Goal: Book appointment/travel/reservation

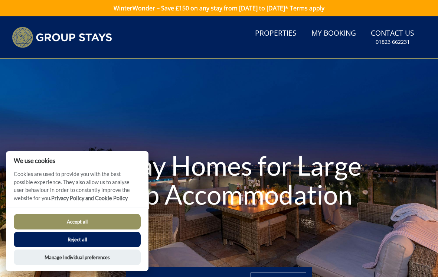
click at [113, 221] on button "Accept all" at bounding box center [77, 222] width 127 height 16
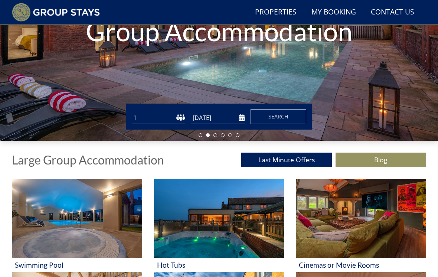
scroll to position [140, 0]
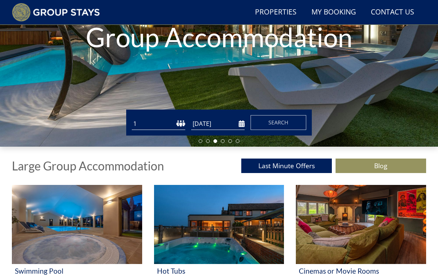
click at [155, 126] on select "1 2 3 4 5 6 7 8 9 10 11 12 13 14 15 16 17 18 19 20 21 22 23 24 25 26 27 28 29 3…" at bounding box center [158, 124] width 53 height 12
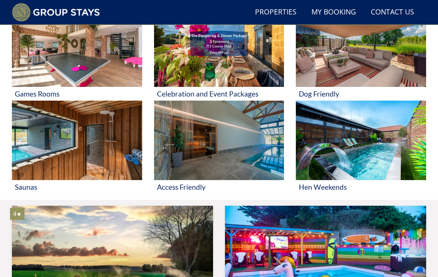
scroll to position [387, 0]
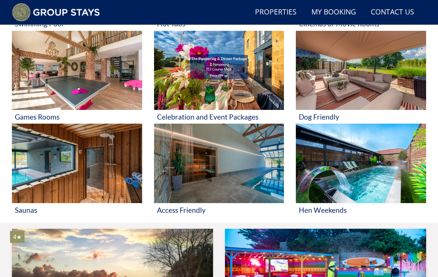
click at [365, 194] on img at bounding box center [361, 163] width 130 height 79
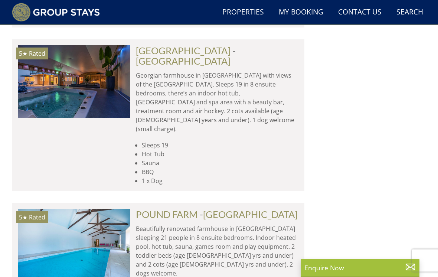
scroll to position [3237, 0]
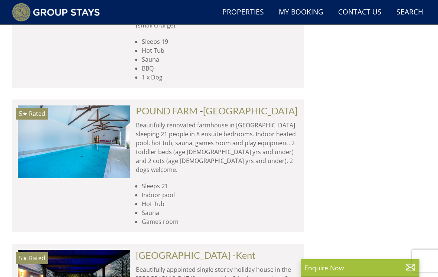
click at [413, 16] on link "Search Check Availability" at bounding box center [410, 12] width 33 height 17
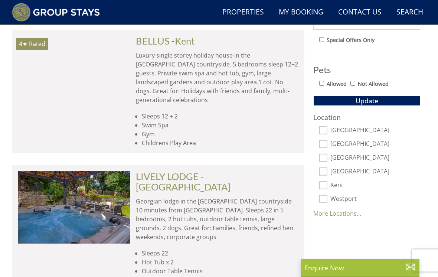
scroll to position [431, 0]
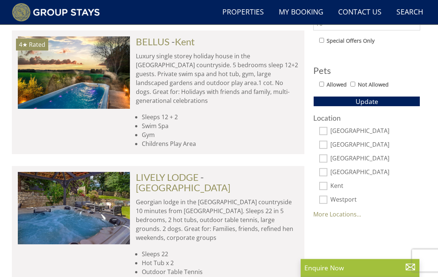
click at [348, 214] on link "More Locations..." at bounding box center [337, 215] width 48 height 8
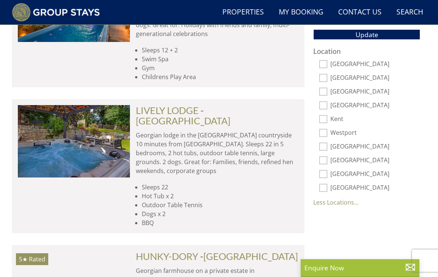
scroll to position [499, 0]
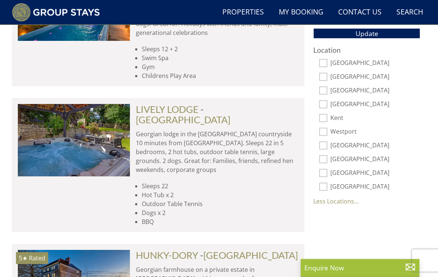
click at [354, 202] on link "Less Locations..." at bounding box center [335, 202] width 45 height 8
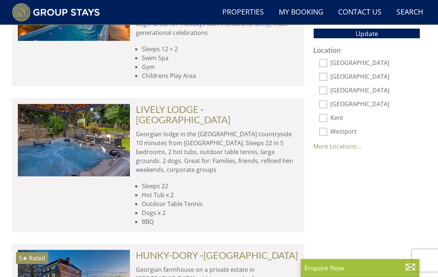
scroll to position [499, 0]
click at [345, 146] on link "More Locations..." at bounding box center [337, 146] width 48 height 8
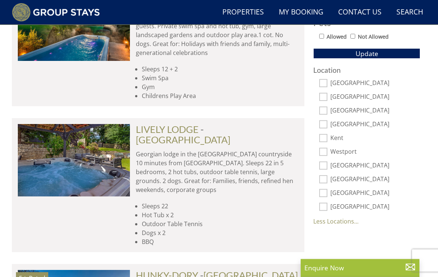
scroll to position [479, 0]
click at [349, 152] on label "Westport" at bounding box center [376, 152] width 90 height 8
click at [328, 152] on input "Westport" at bounding box center [323, 152] width 8 height 8
checkbox input "true"
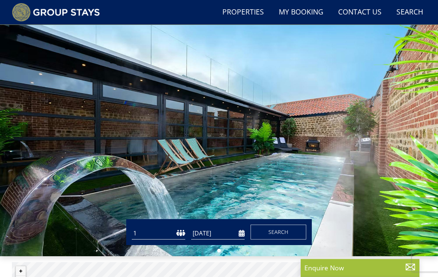
scroll to position [0, 0]
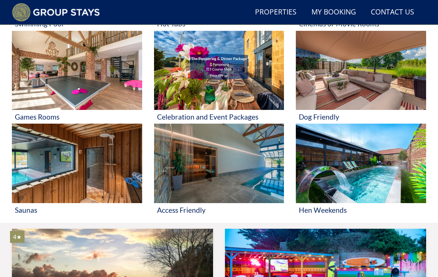
scroll to position [0, 4227]
